Goal: Information Seeking & Learning: Check status

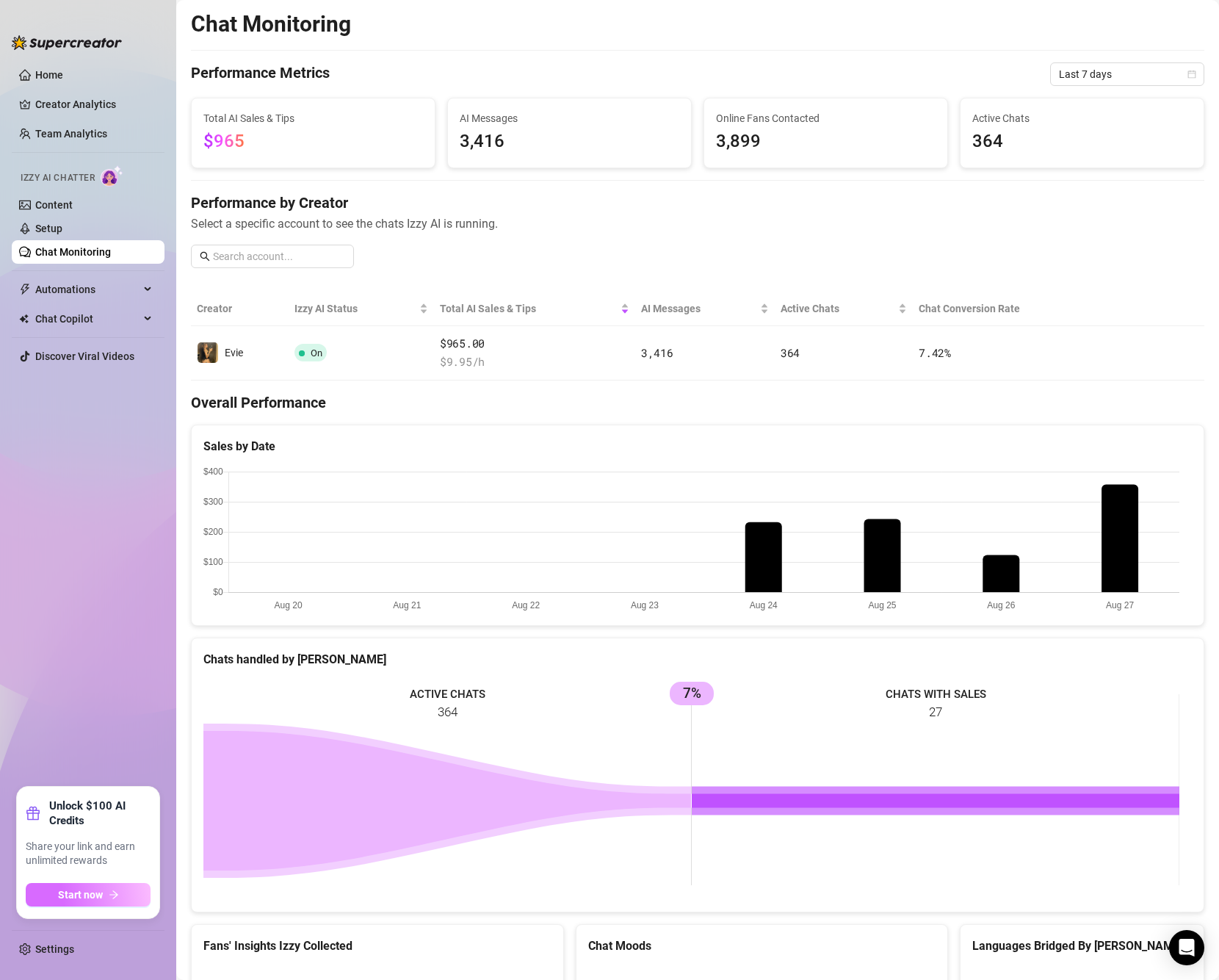
click at [98, 900] on span "Start now" at bounding box center [80, 895] width 45 height 12
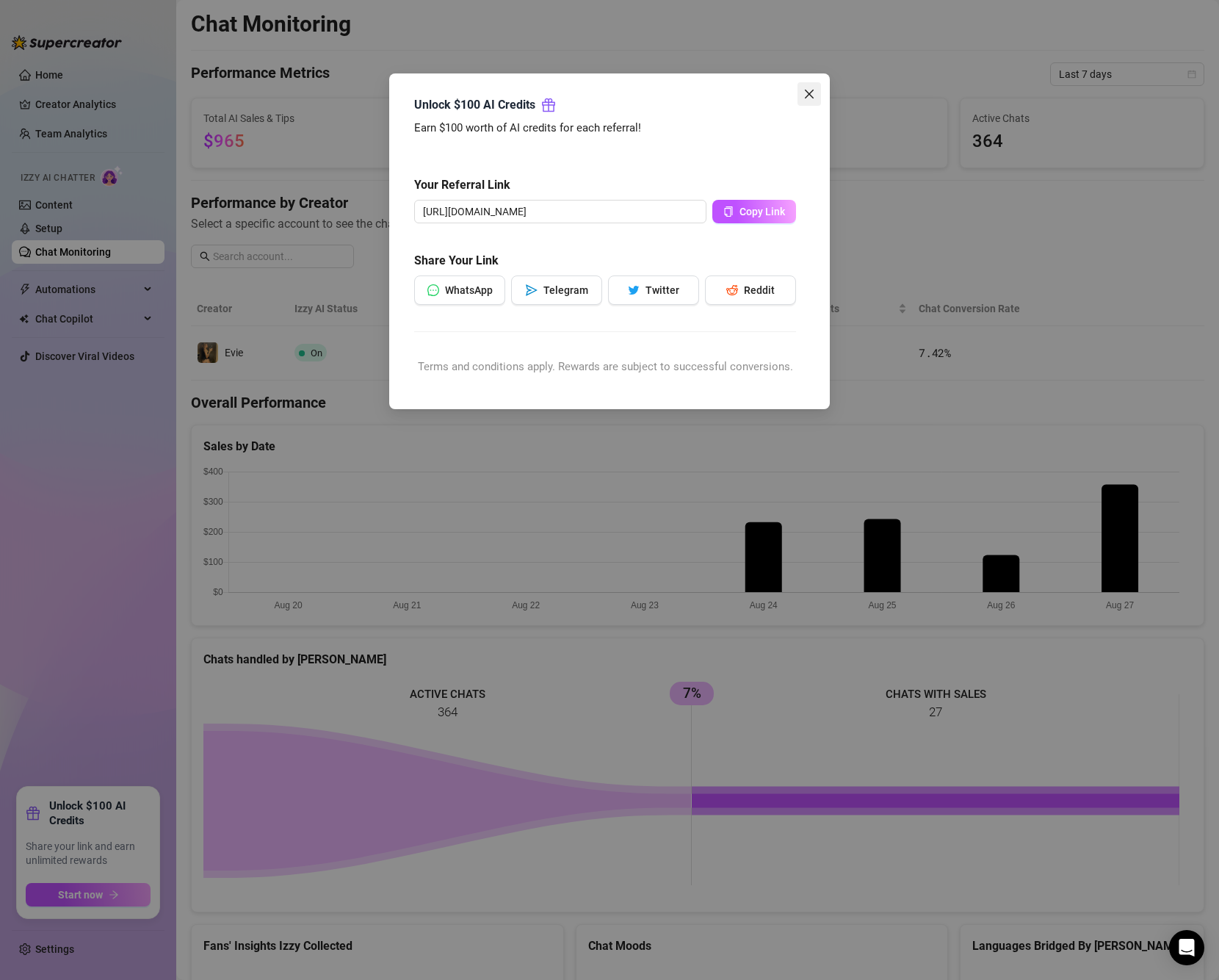
click at [807, 91] on icon "close" at bounding box center [809, 94] width 9 height 9
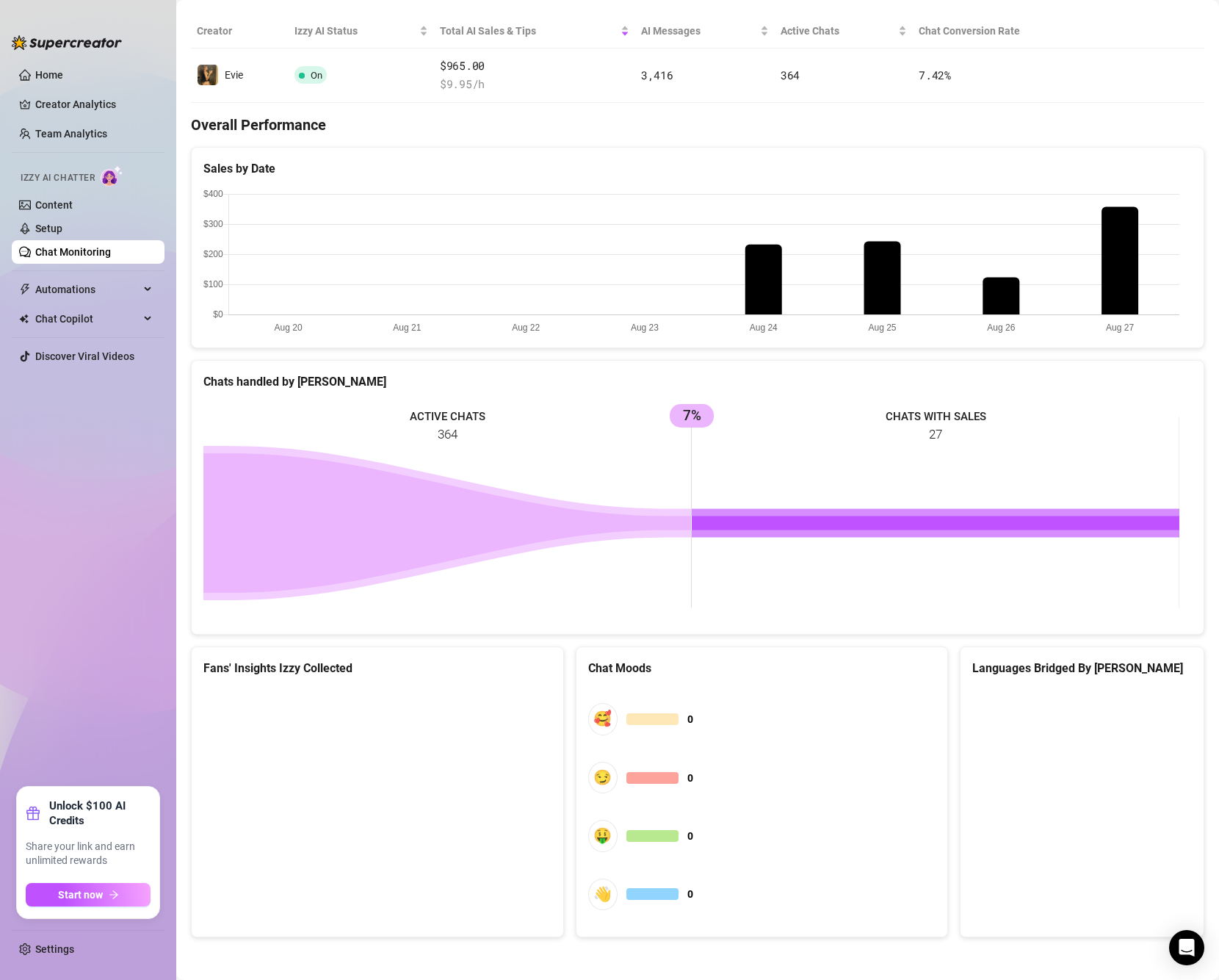
scroll to position [280, 0]
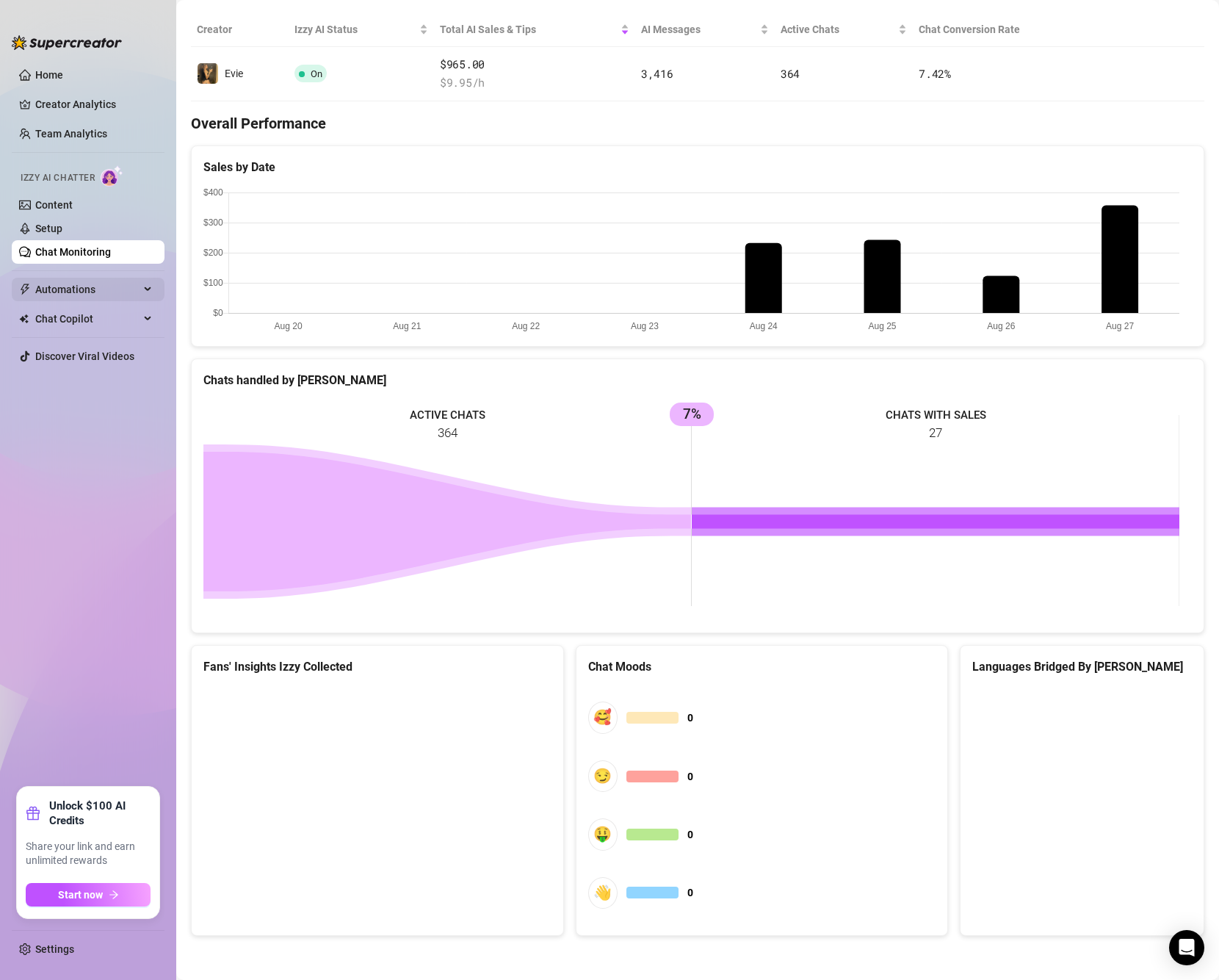
click at [85, 283] on span "Automations" at bounding box center [88, 290] width 104 height 24
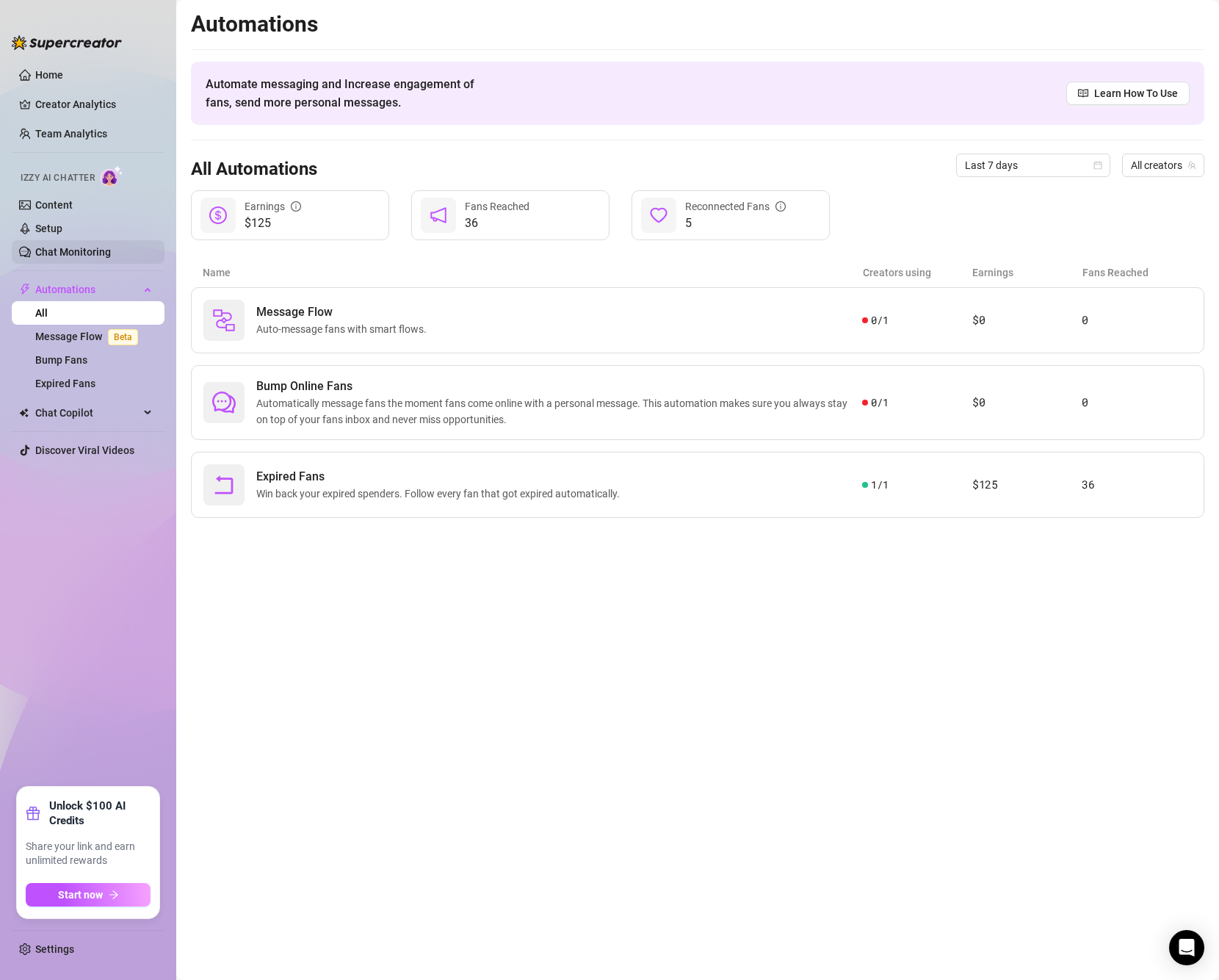
click at [99, 246] on link "Chat Monitoring" at bounding box center [73, 252] width 76 height 12
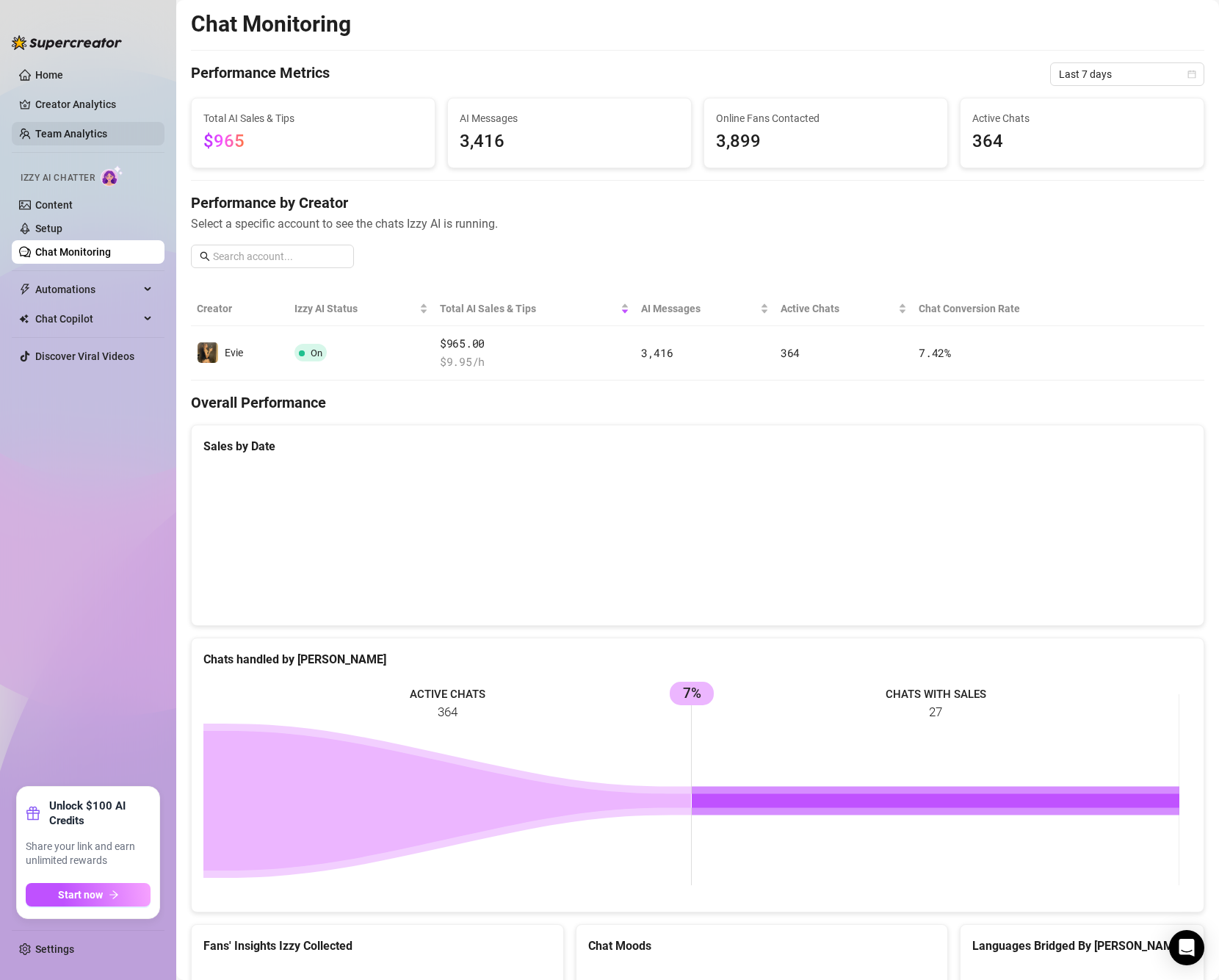
click at [88, 128] on link "Team Analytics" at bounding box center [71, 133] width 72 height 12
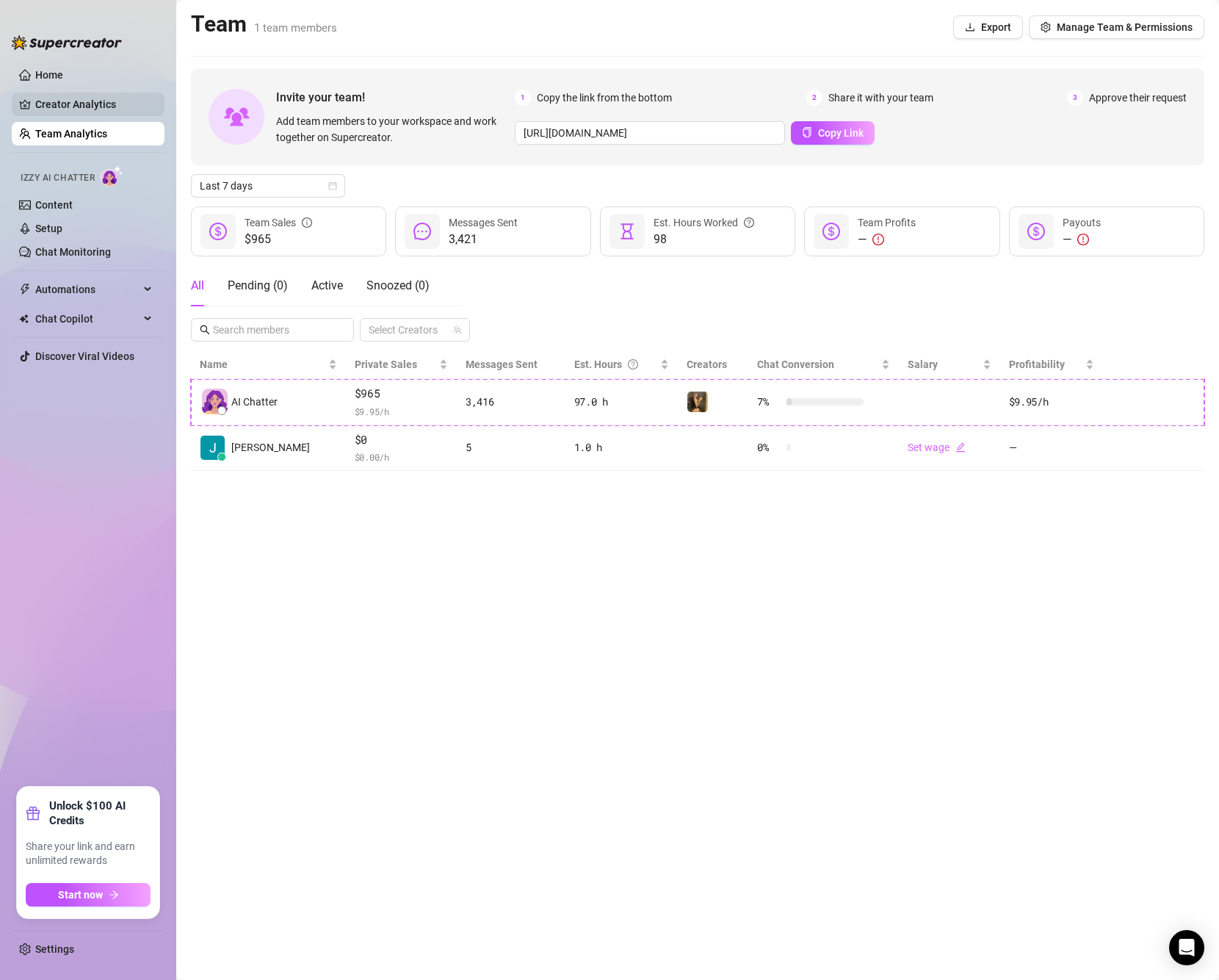
click at [119, 96] on link "Creator Analytics" at bounding box center [94, 104] width 118 height 24
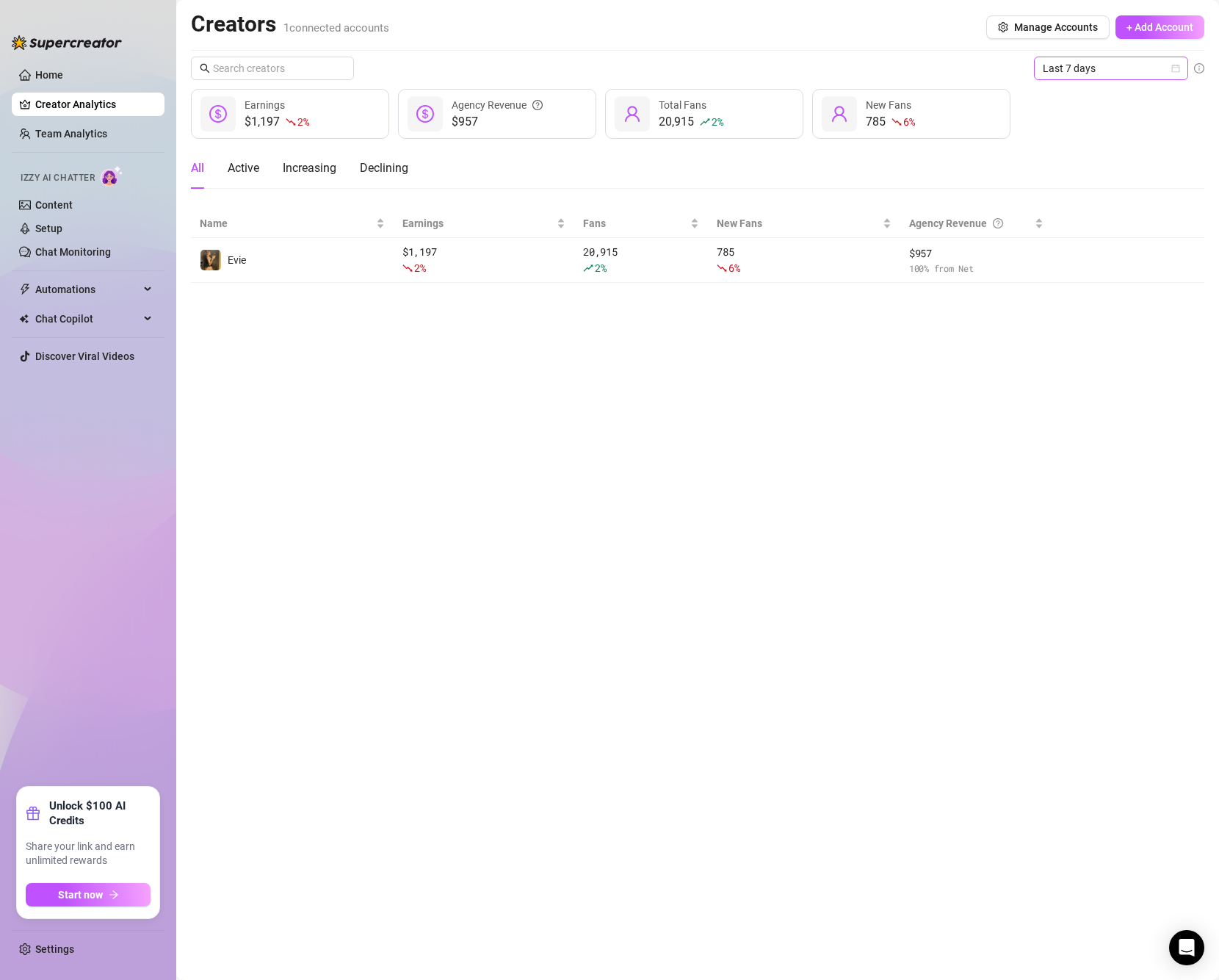
click at [1101, 78] on span "Last 7 days" at bounding box center [1111, 69] width 137 height 22
click at [1112, 93] on div "Last 24 hours" at bounding box center [1112, 98] width 131 height 16
